Goal: Transaction & Acquisition: Purchase product/service

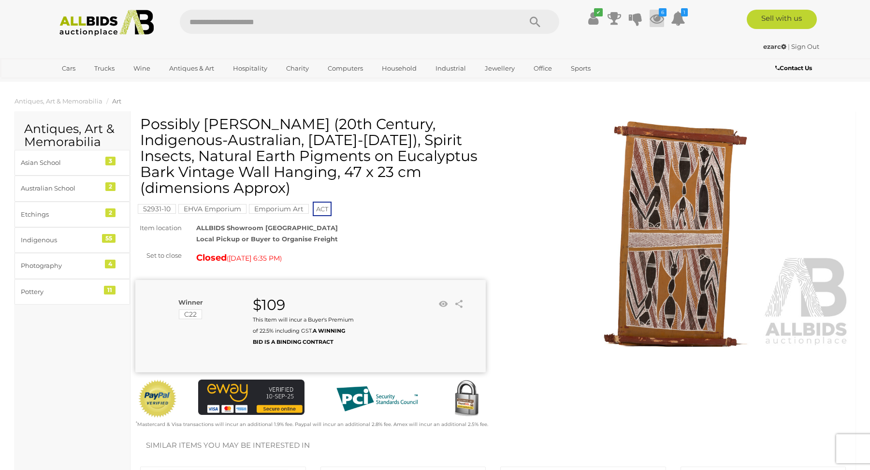
click at [660, 14] on icon "6" at bounding box center [663, 12] width 8 height 8
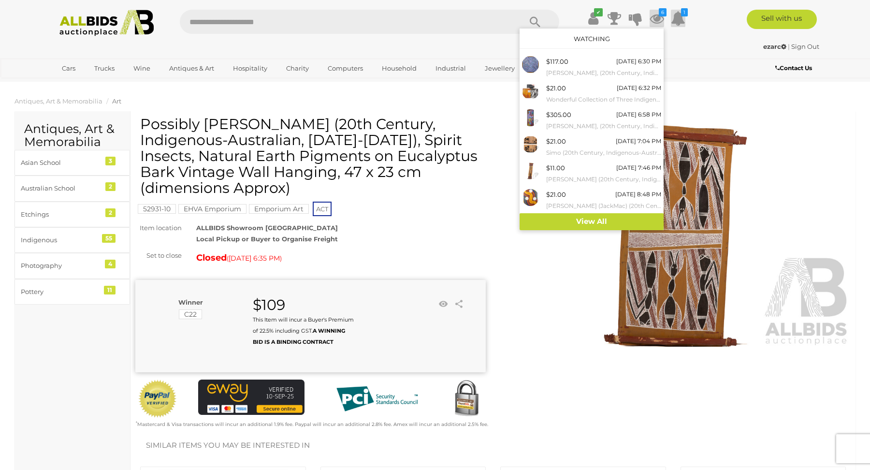
click at [681, 15] on icon "1" at bounding box center [684, 12] width 7 height 8
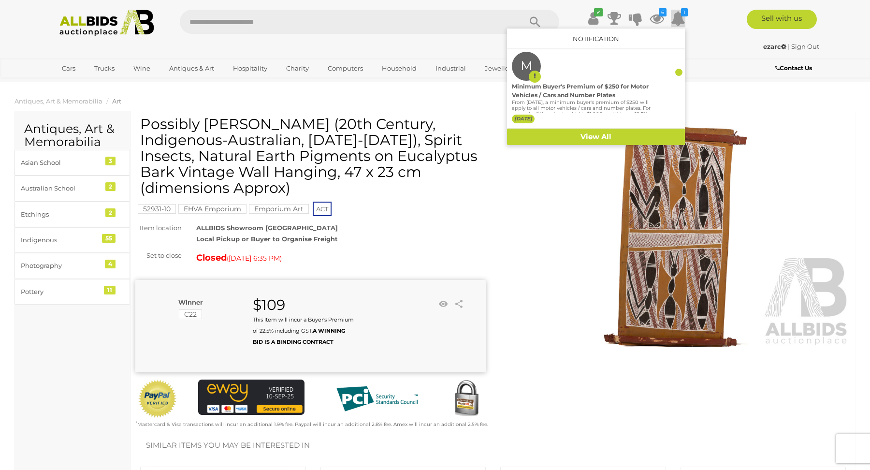
click at [225, 18] on input "text" at bounding box center [346, 22] width 332 height 24
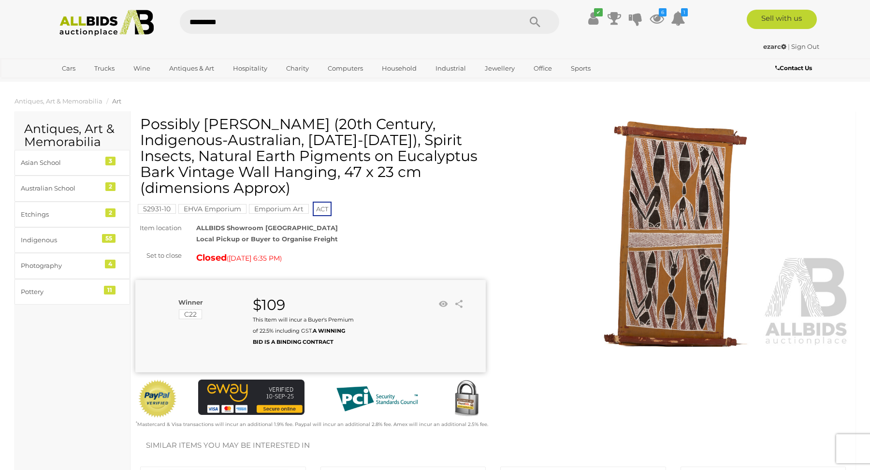
type input "**********"
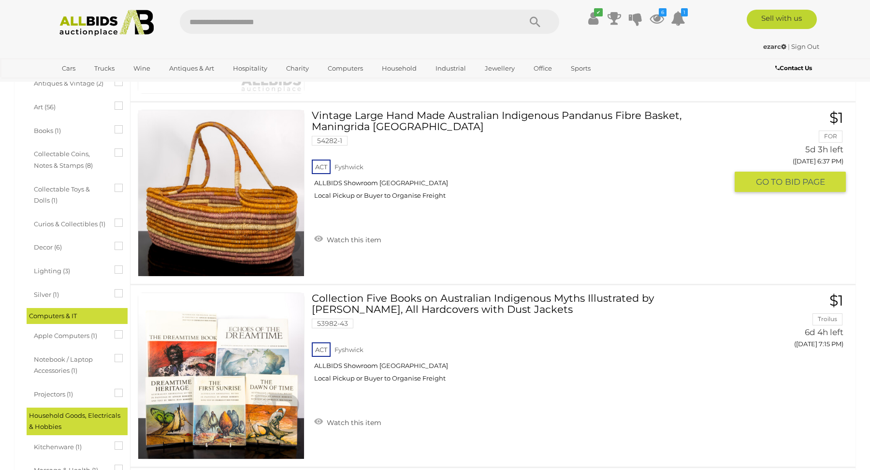
scroll to position [400, 0]
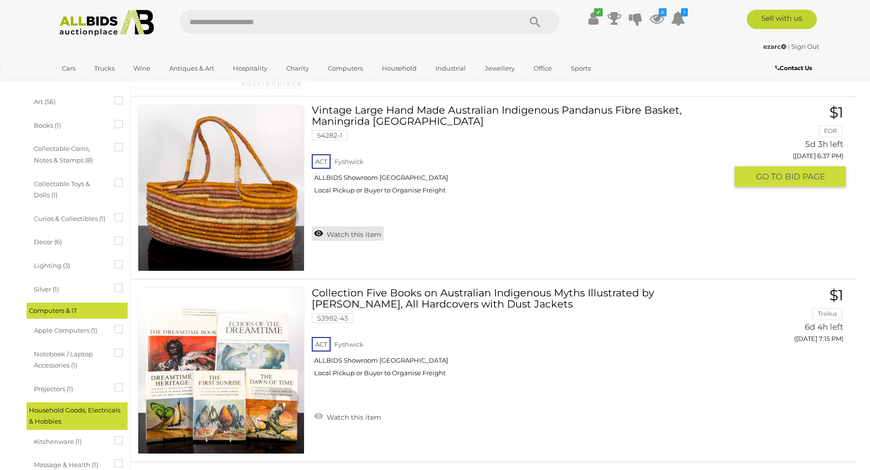
click at [318, 234] on link "Watch this item" at bounding box center [348, 233] width 72 height 14
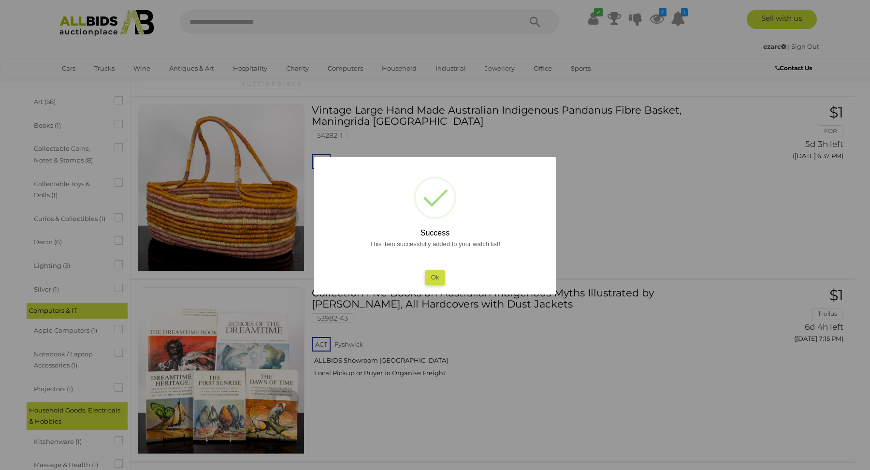
click at [597, 223] on div at bounding box center [435, 235] width 870 height 470
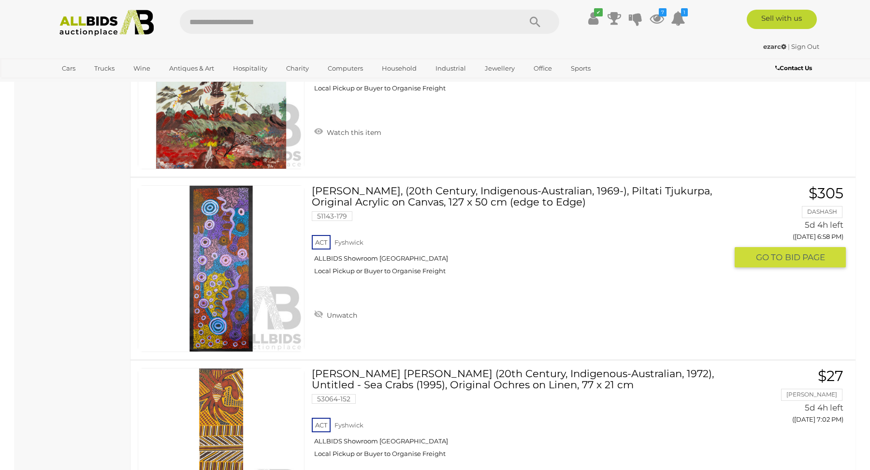
scroll to position [2949, 0]
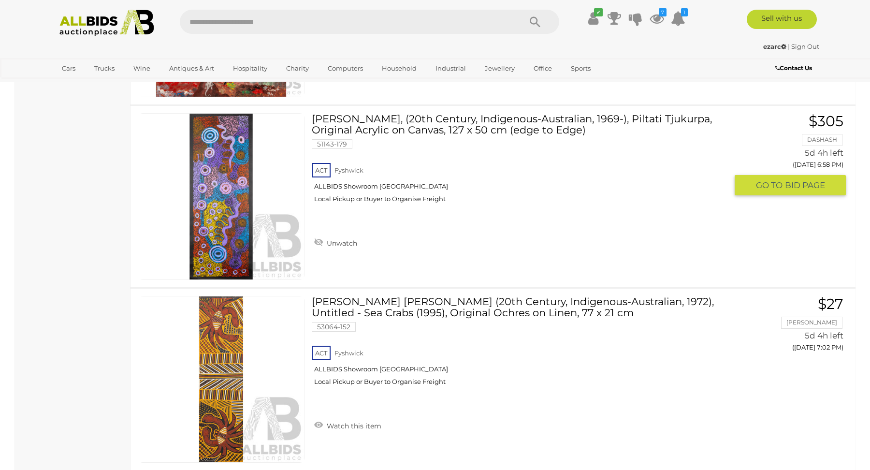
click at [219, 197] on img at bounding box center [221, 197] width 166 height 166
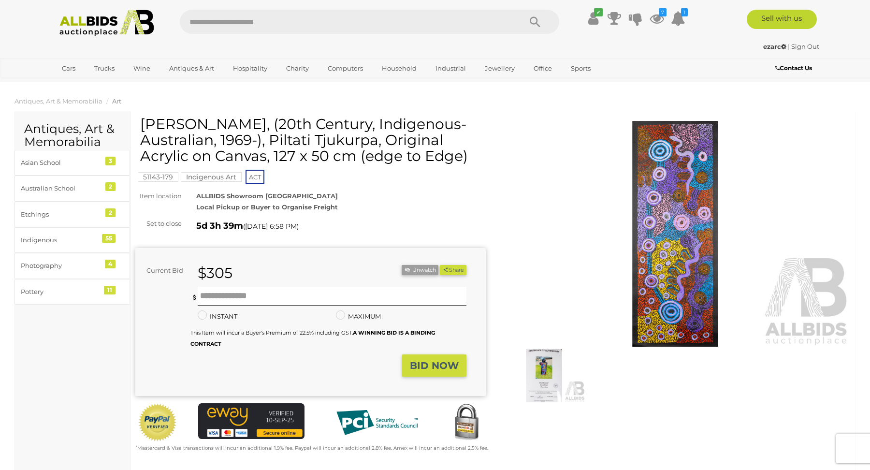
click at [659, 228] on img at bounding box center [675, 234] width 350 height 226
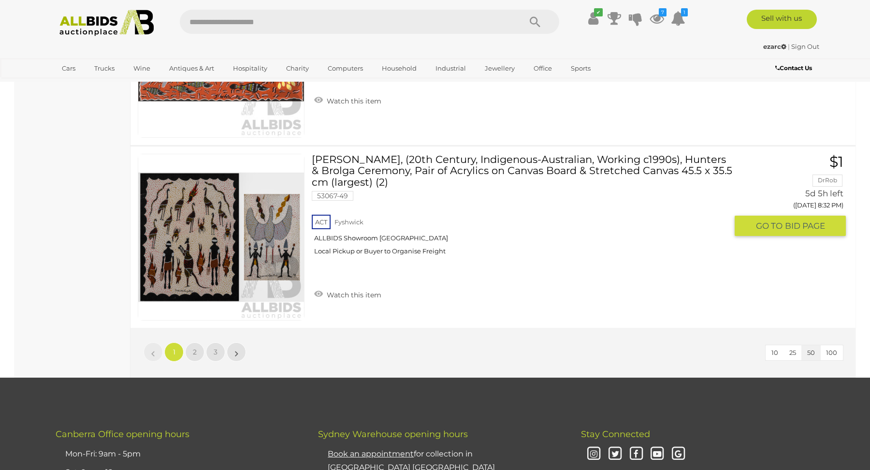
scroll to position [8938, 0]
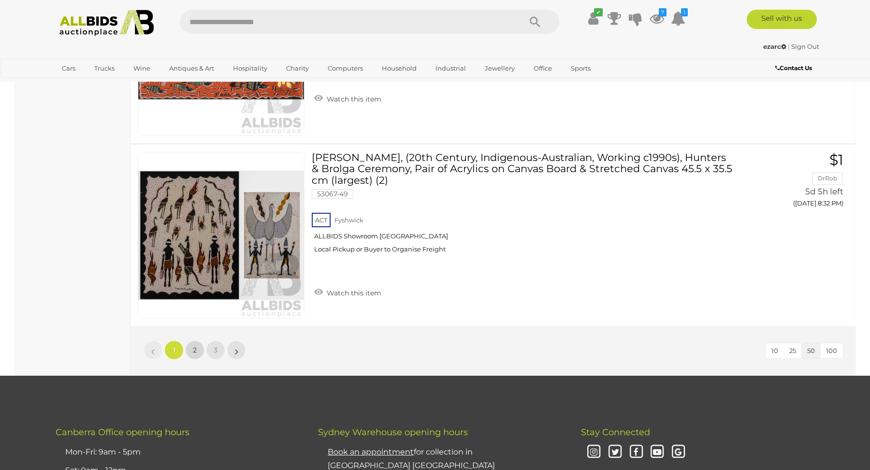
click at [194, 346] on span "2" at bounding box center [195, 350] width 4 height 9
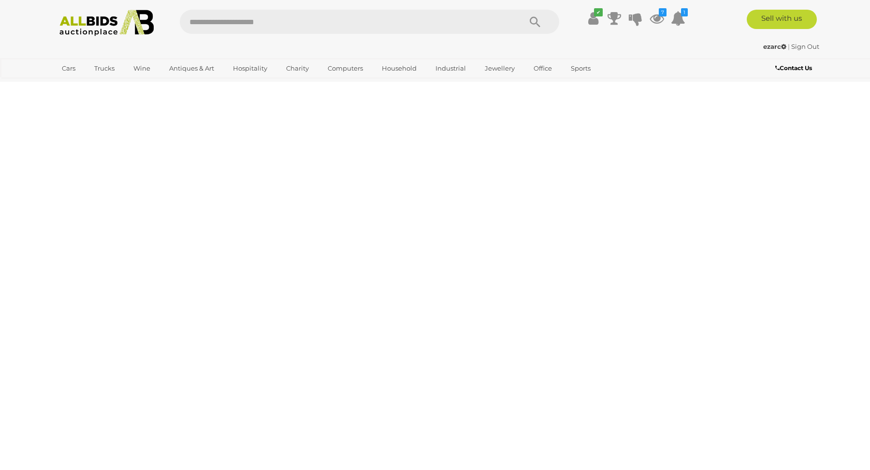
scroll to position [0, 0]
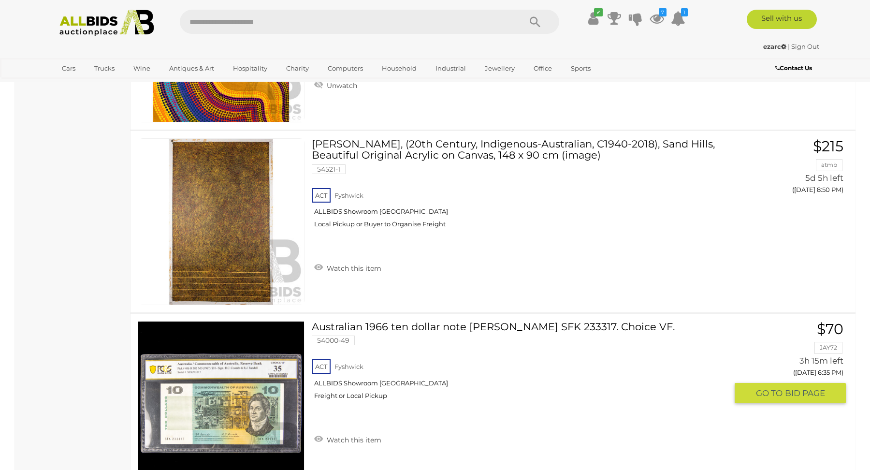
scroll to position [1240, 0]
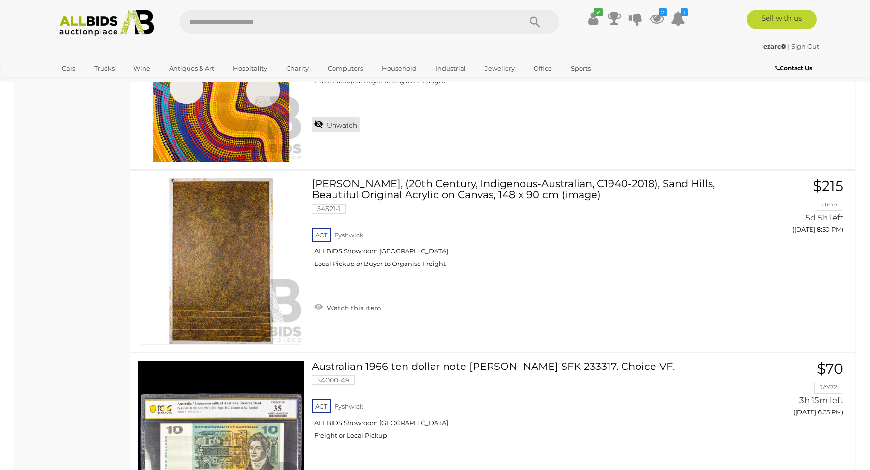
click at [316, 124] on link "Unwatch" at bounding box center [336, 124] width 48 height 14
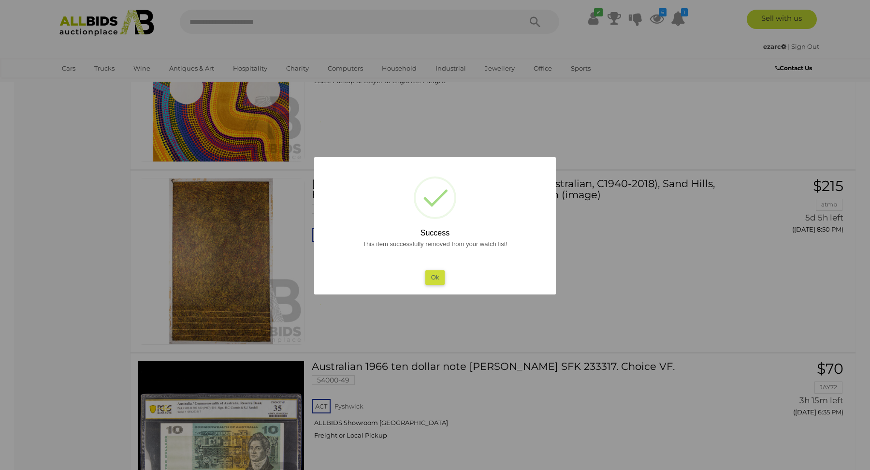
click at [439, 282] on button "Ok" at bounding box center [435, 277] width 20 height 14
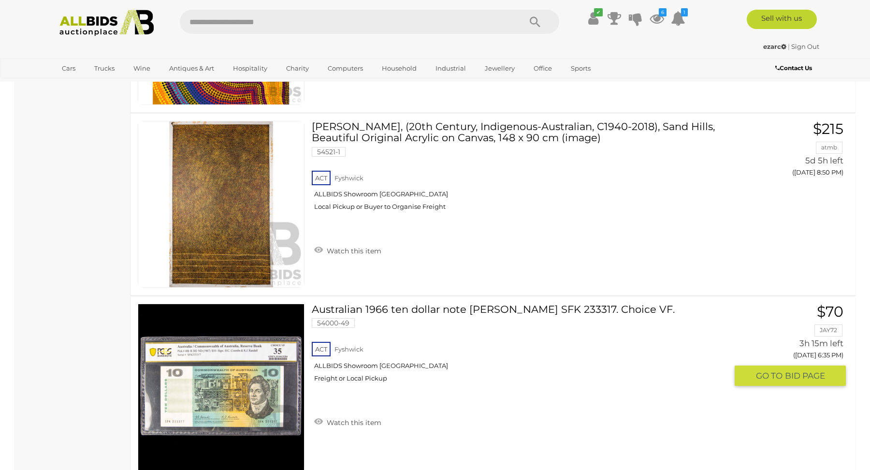
scroll to position [1299, 0]
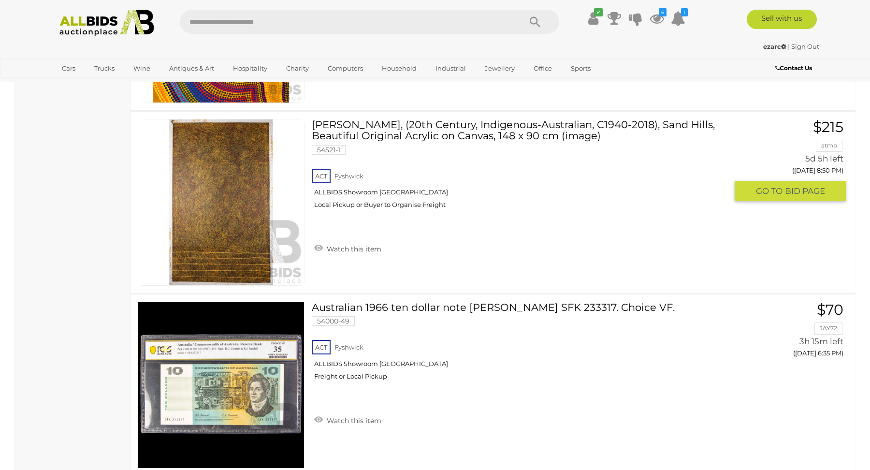
click at [239, 222] on img at bounding box center [221, 202] width 166 height 166
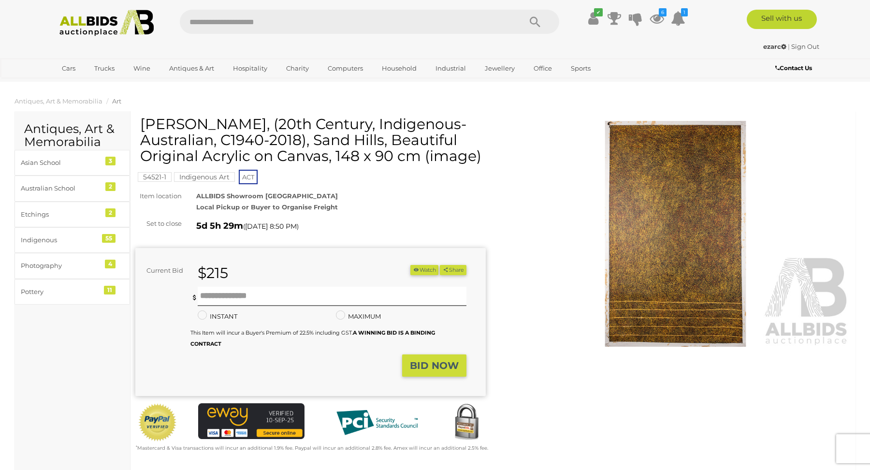
click at [653, 239] on img at bounding box center [675, 234] width 350 height 226
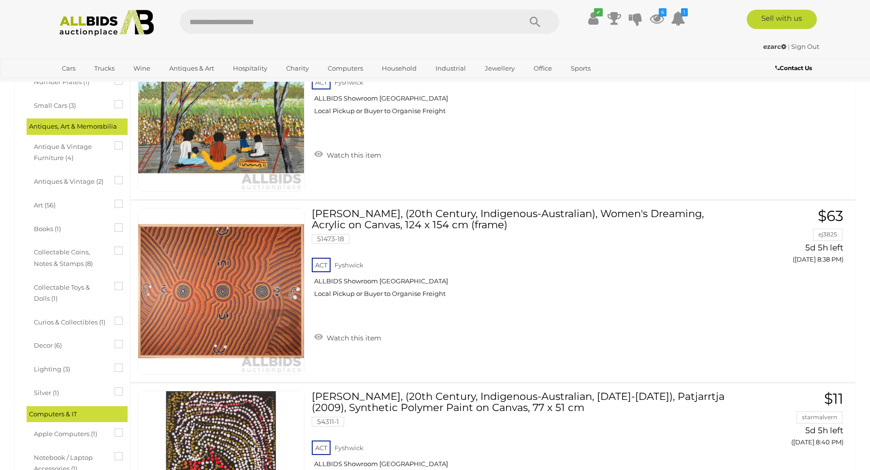
scroll to position [1162, 0]
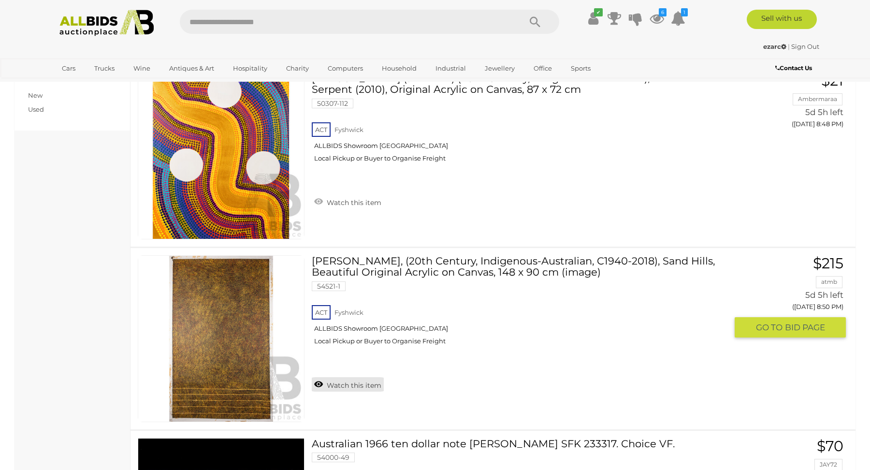
click at [316, 384] on link "Watch this item" at bounding box center [348, 384] width 72 height 14
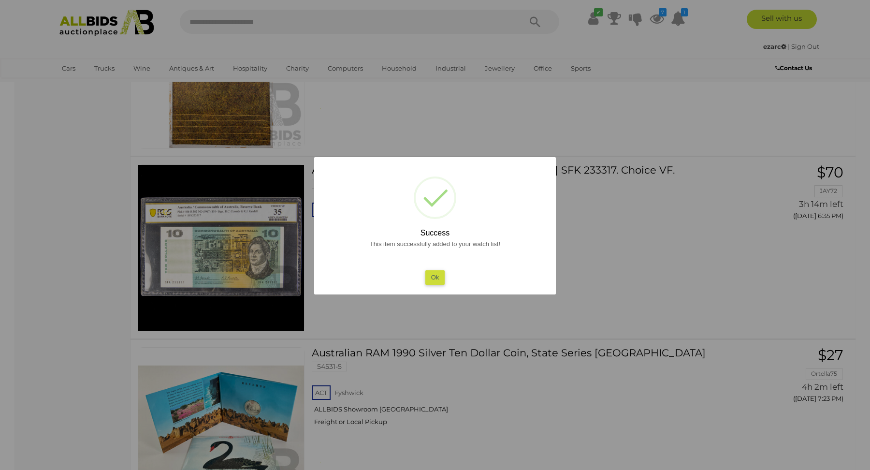
scroll to position [1507, 0]
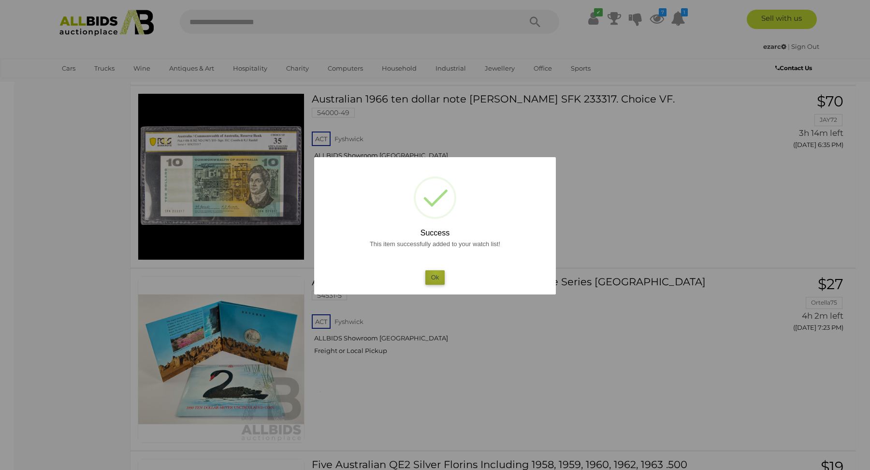
click at [436, 273] on button "Ok" at bounding box center [435, 277] width 20 height 14
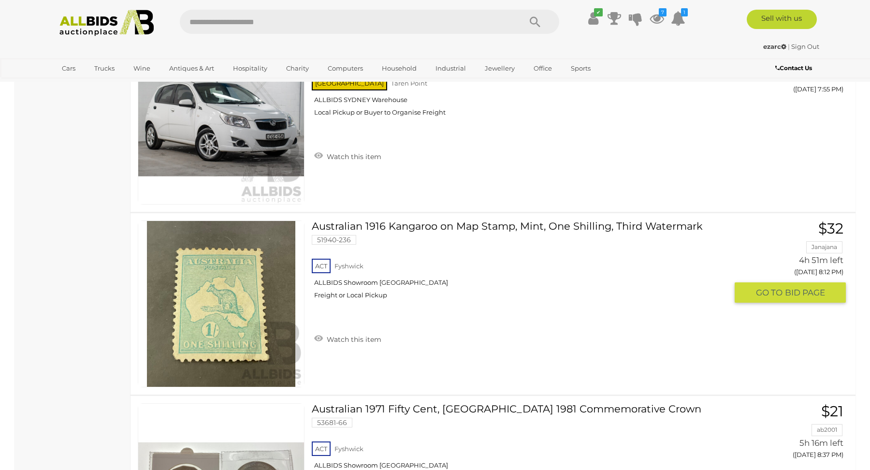
scroll to position [2312, 0]
